Goal: Navigation & Orientation: Go to known website

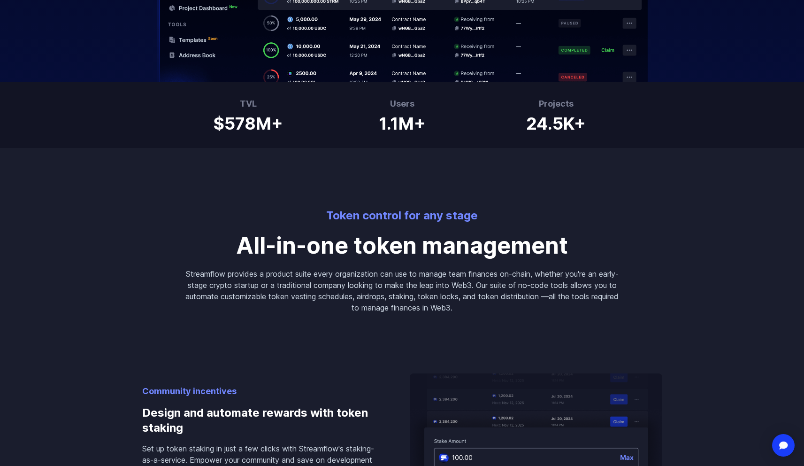
scroll to position [554, 0]
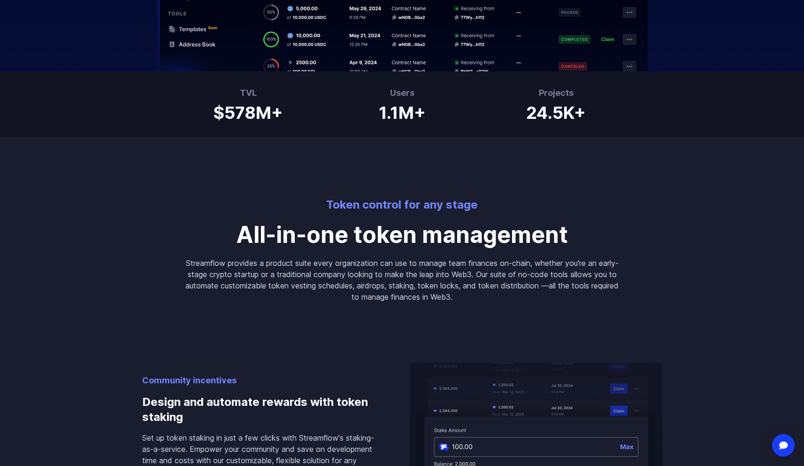
drag, startPoint x: 207, startPoint y: 254, endPoint x: 439, endPoint y: 260, distance: 233.0
click at [439, 259] on div "Token control for any stage All-in-one token management Streamflow provides a p…" at bounding box center [402, 219] width 451 height 165
click at [467, 288] on p "Streamflow provides a product suite every organization can use to manage team f…" at bounding box center [403, 279] width 436 height 45
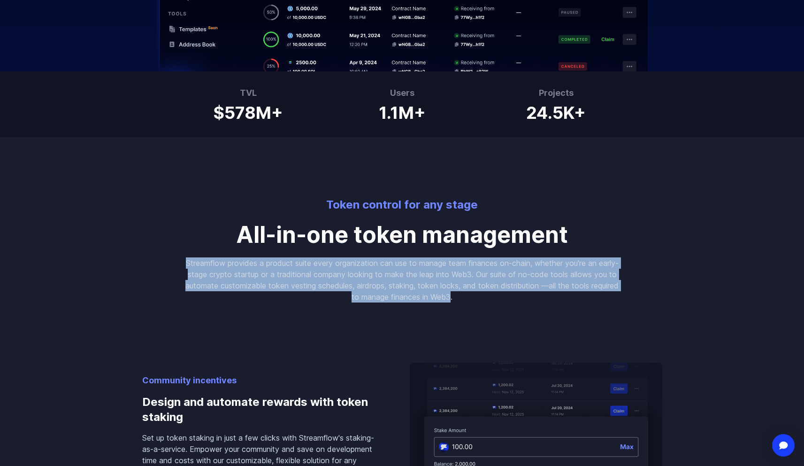
drag, startPoint x: 467, startPoint y: 294, endPoint x: 347, endPoint y: 255, distance: 125.8
click at [348, 256] on div "Token control for any stage All-in-one token management Streamflow provides a p…" at bounding box center [402, 219] width 451 height 165
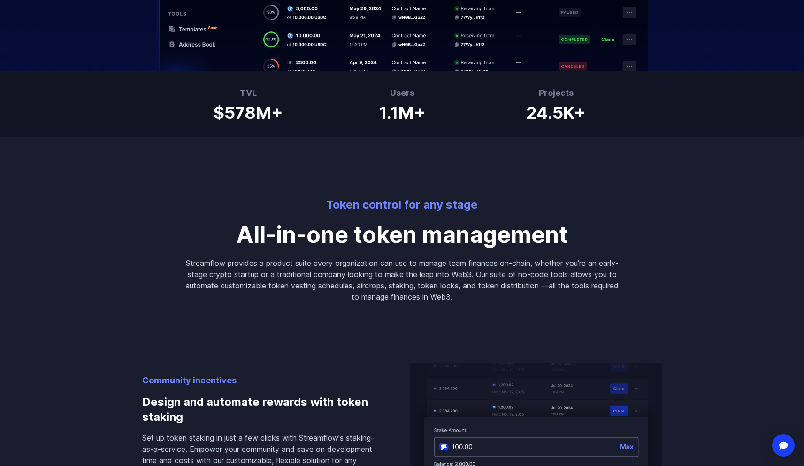
click at [372, 279] on p "Streamflow provides a product suite every organization can use to manage team f…" at bounding box center [403, 279] width 436 height 45
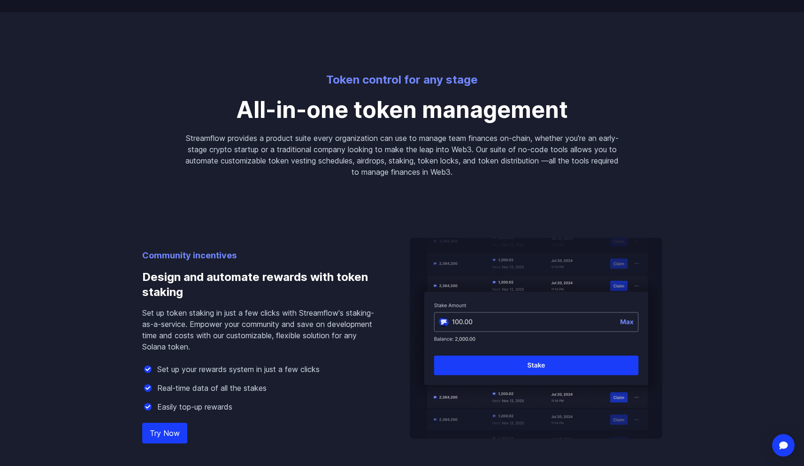
scroll to position [899, 0]
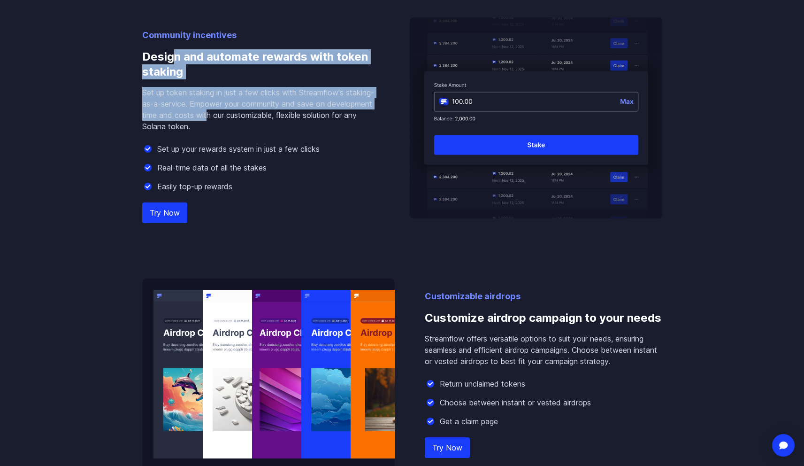
drag, startPoint x: 174, startPoint y: 55, endPoint x: 218, endPoint y: 137, distance: 92.9
click at [218, 139] on div "Community incentives Design and automate rewards with token staking Set up toke…" at bounding box center [261, 124] width 238 height 190
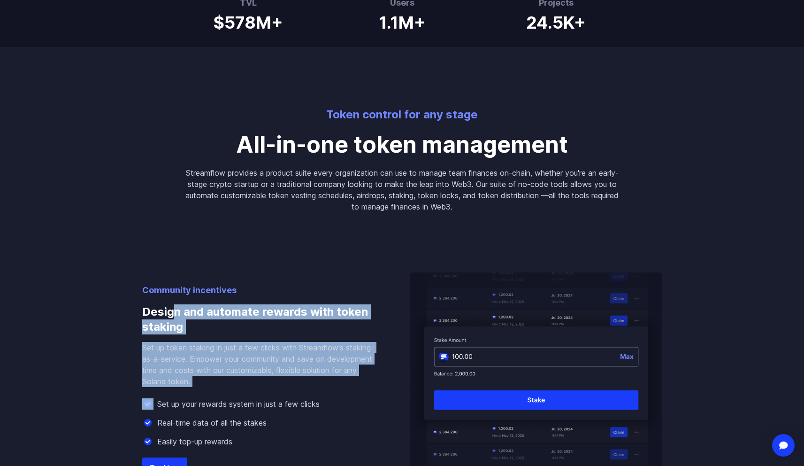
scroll to position [0, 0]
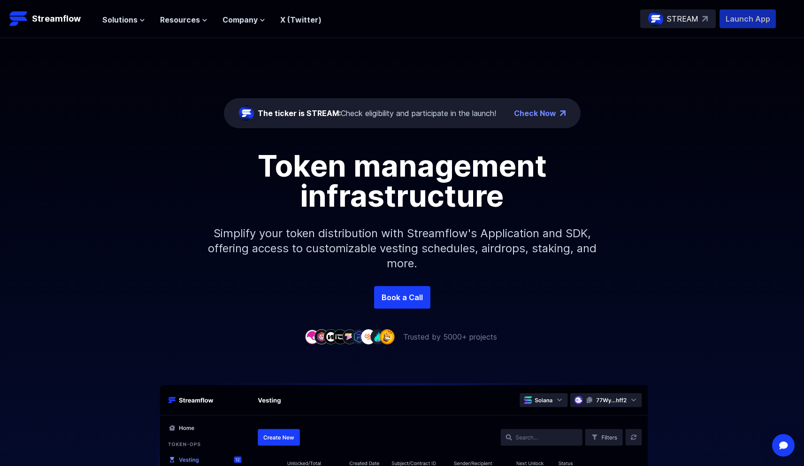
click at [747, 21] on p "Launch App" at bounding box center [748, 18] width 56 height 19
